Goal: Information Seeking & Learning: Learn about a topic

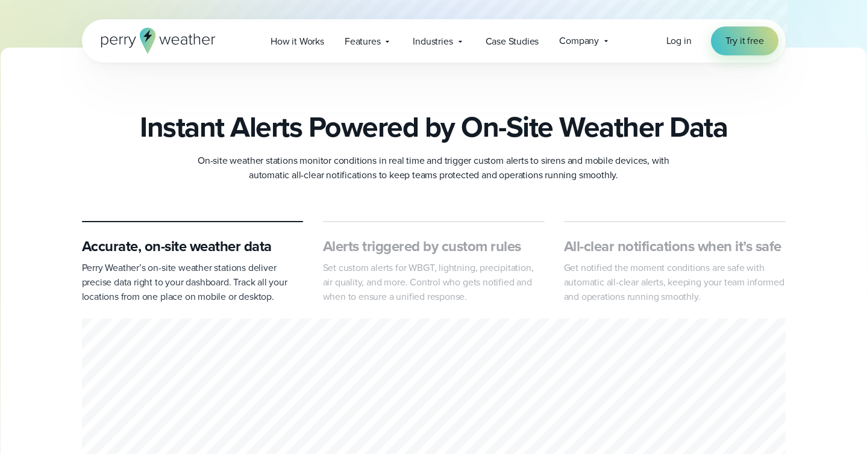
scroll to position [438, 0]
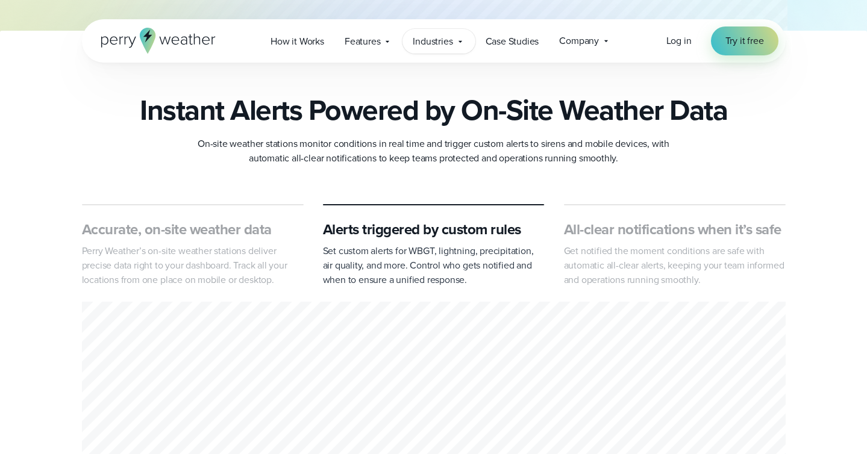
click at [438, 41] on span "Industries" at bounding box center [433, 41] width 40 height 14
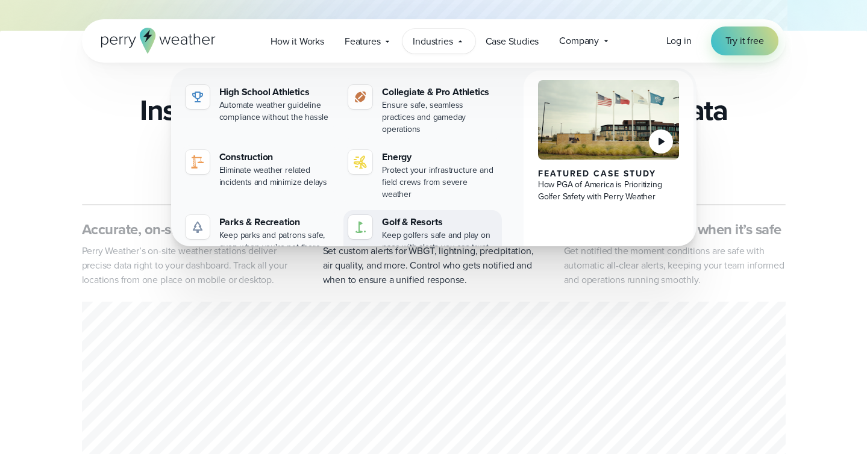
click at [404, 230] on div "Keep golfers safe and play on pace with alerts you can trust" at bounding box center [439, 242] width 115 height 24
click at [405, 230] on div "Keep golfers safe and play on pace with alerts you can trust" at bounding box center [439, 242] width 115 height 24
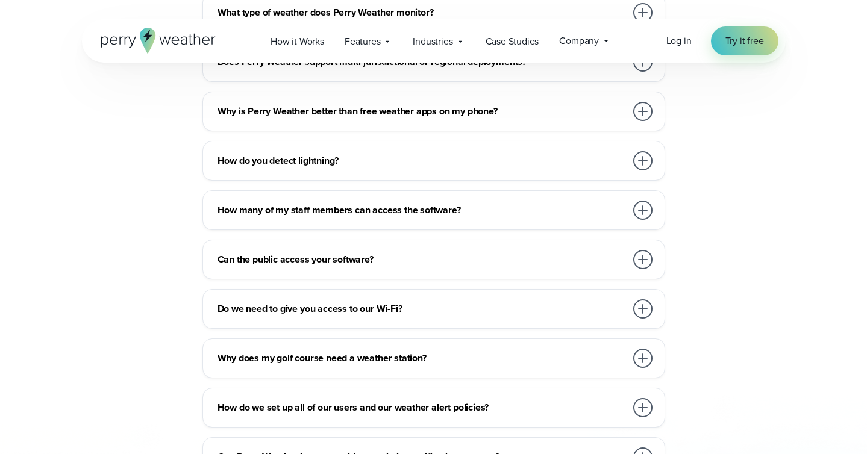
scroll to position [4865, 0]
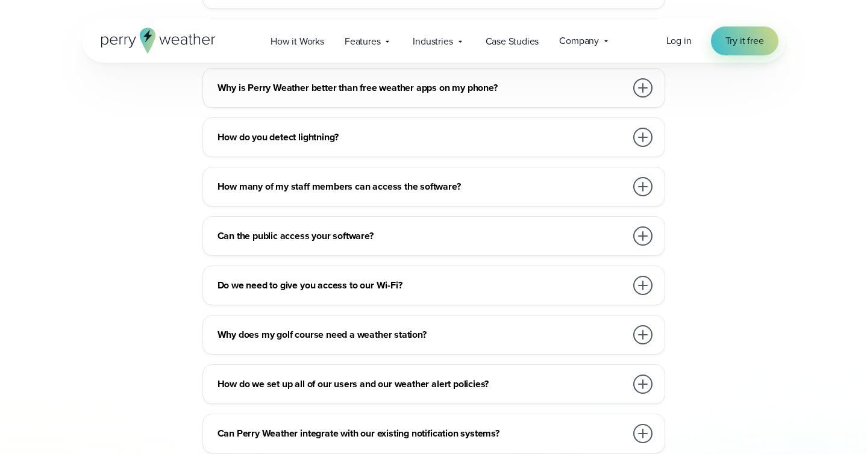
click at [365, 278] on h3 "Do we need to give you access to our Wi-Fi?" at bounding box center [422, 285] width 409 height 14
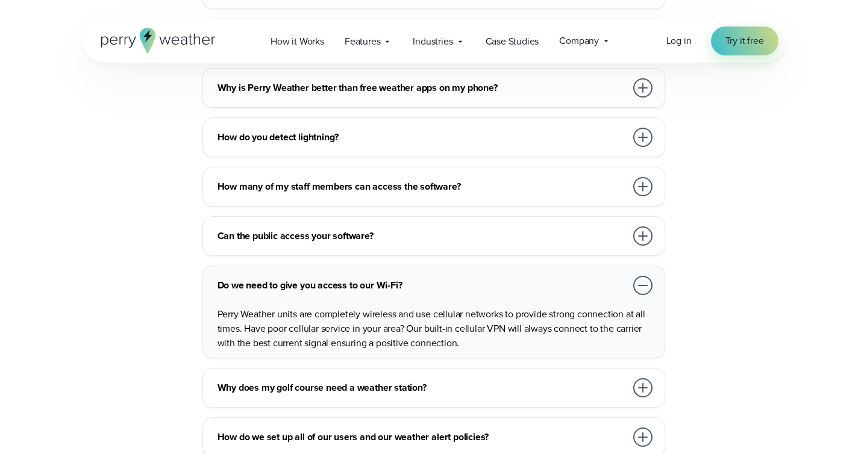
click at [363, 278] on h3 "Do we need to give you access to our Wi-Fi?" at bounding box center [422, 285] width 409 height 14
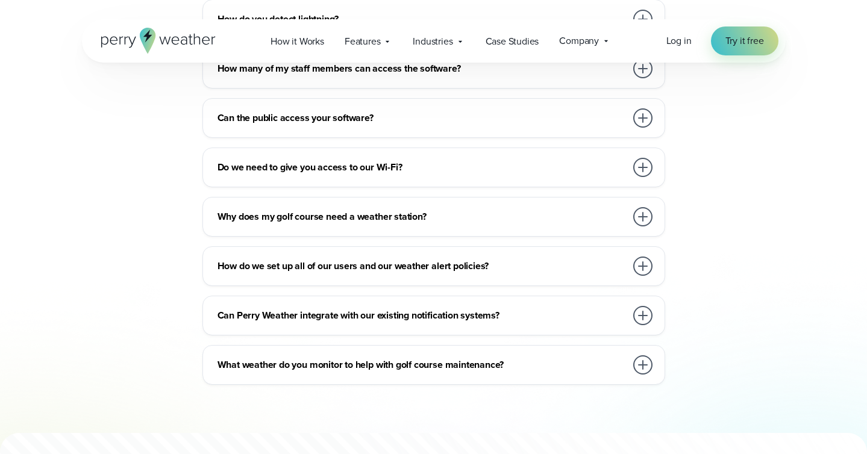
scroll to position [4984, 0]
click at [369, 308] on h3 "Can Perry Weather integrate with our existing notification systems?" at bounding box center [422, 315] width 409 height 14
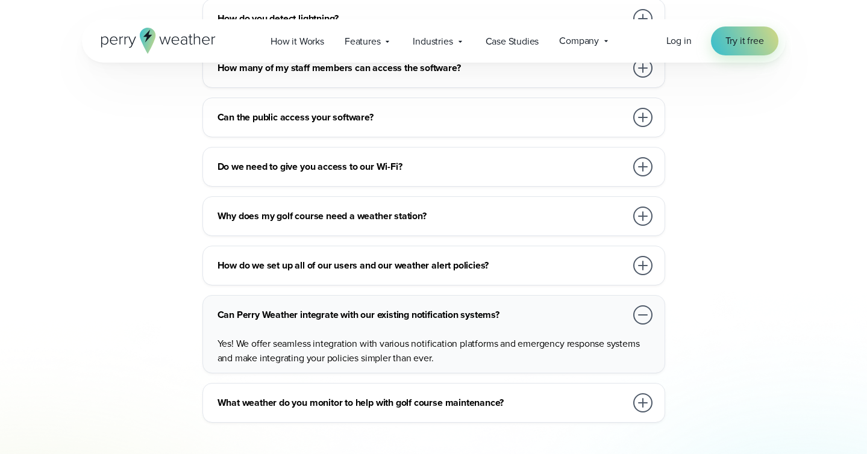
click at [359, 308] on h3 "Can Perry Weather integrate with our existing notification systems?" at bounding box center [422, 315] width 409 height 14
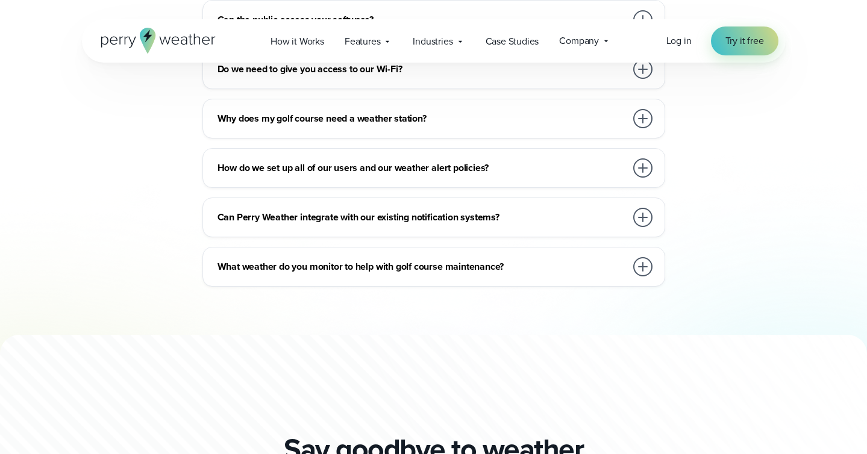
scroll to position [5113, 0]
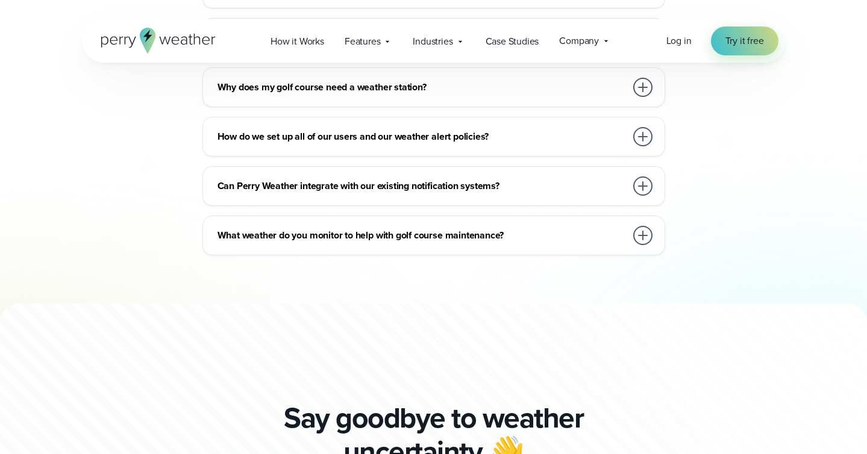
click at [364, 228] on h3 "What weather do you monitor to help with golf course maintenance?" at bounding box center [422, 235] width 409 height 14
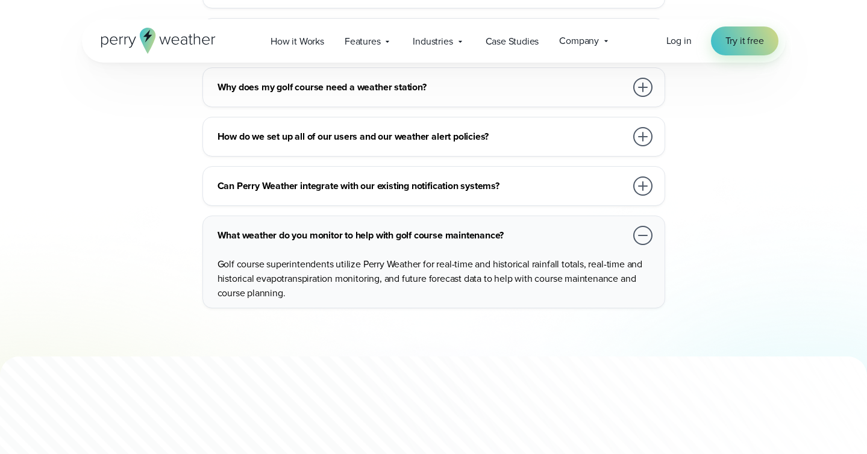
click at [364, 228] on h3 "What weather do you monitor to help with golf course maintenance?" at bounding box center [422, 235] width 409 height 14
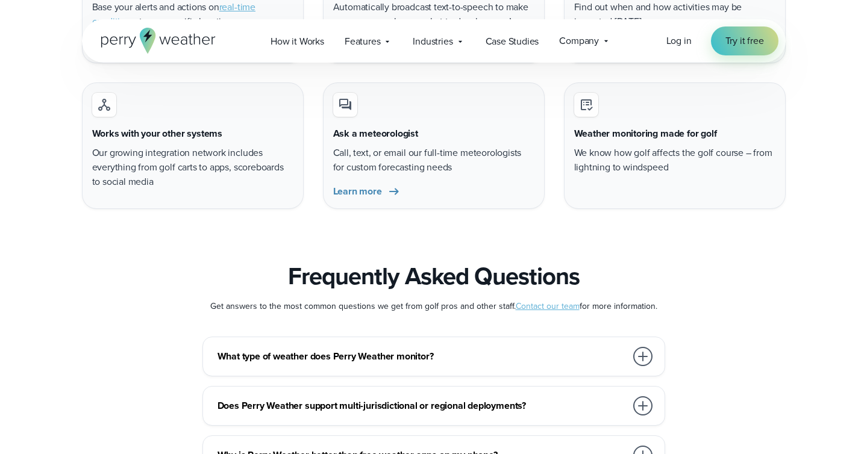
scroll to position [4209, 0]
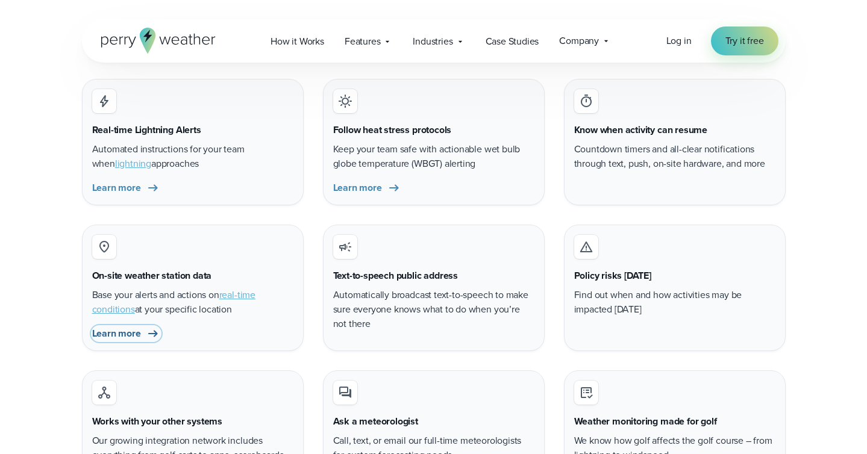
click at [127, 327] on span "Learn more" at bounding box center [116, 334] width 49 height 14
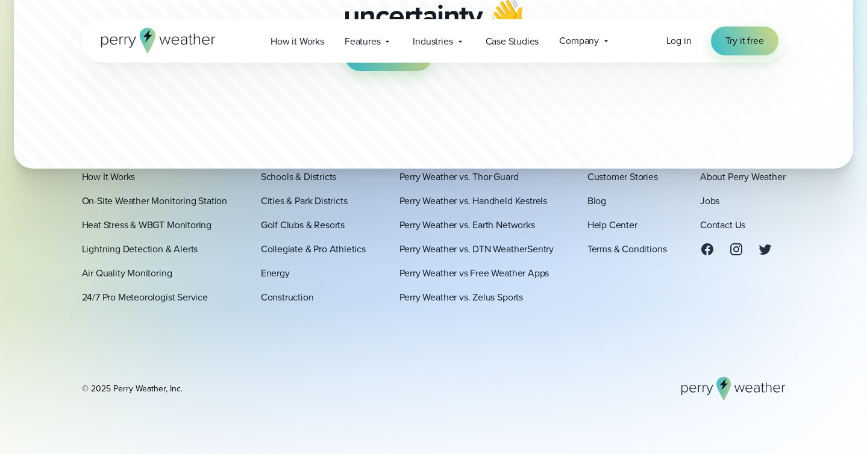
scroll to position [3802, 0]
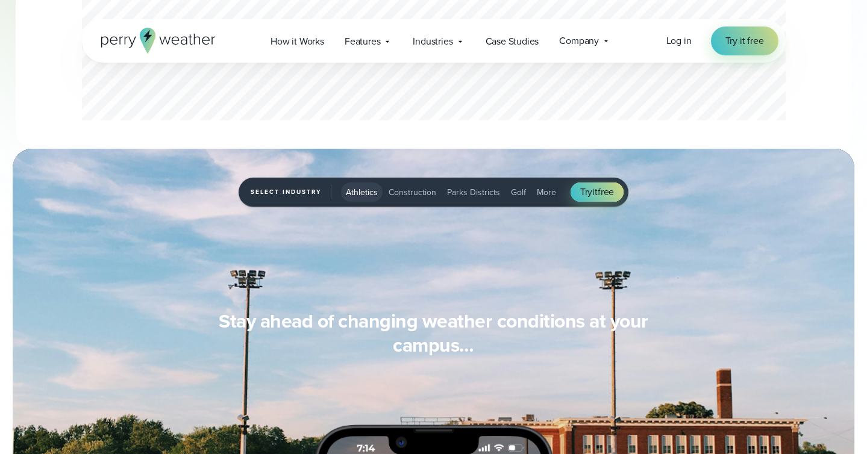
scroll to position [861, 0]
click at [520, 190] on span "Golf" at bounding box center [518, 192] width 15 height 13
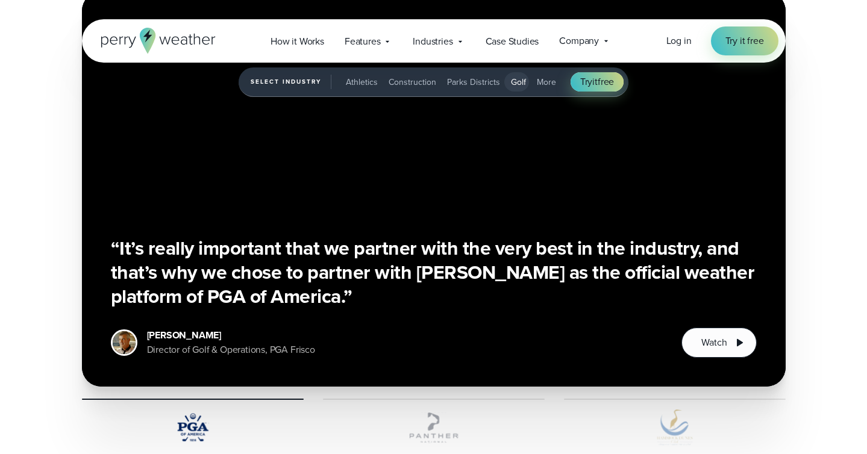
scroll to position [2761, 0]
